Goal: Transaction & Acquisition: Purchase product/service

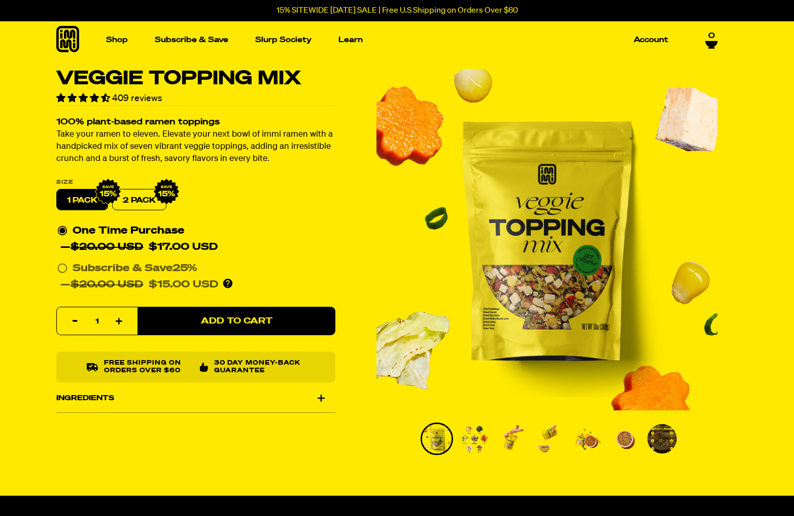
click at [185, 76] on h1 "Veggie Topping Mix" at bounding box center [195, 78] width 279 height 19
copy h1 "Topping"
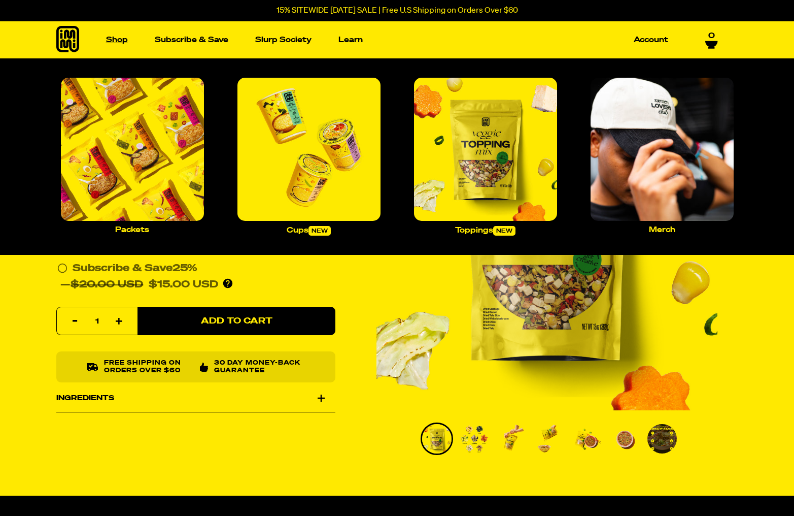
click at [116, 35] on link "Shop" at bounding box center [117, 40] width 30 height 16
click at [130, 149] on img "Main navigation" at bounding box center [132, 149] width 143 height 143
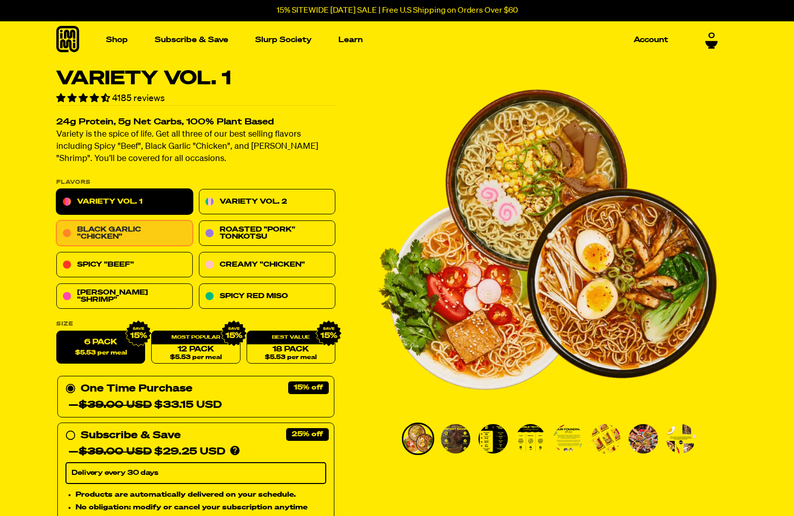
click at [160, 230] on link "Black Garlic "Chicken"" at bounding box center [124, 233] width 137 height 25
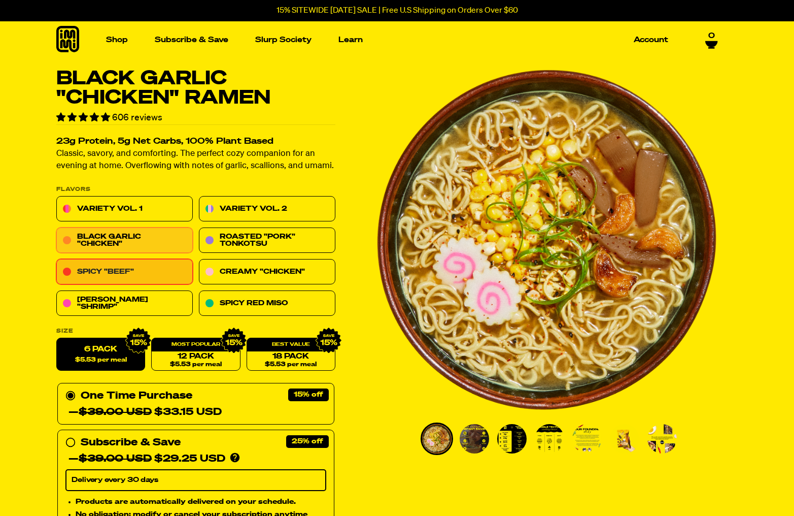
click at [156, 271] on link "Spicy "Beef"" at bounding box center [124, 271] width 137 height 25
